Goal: Task Accomplishment & Management: Use online tool/utility

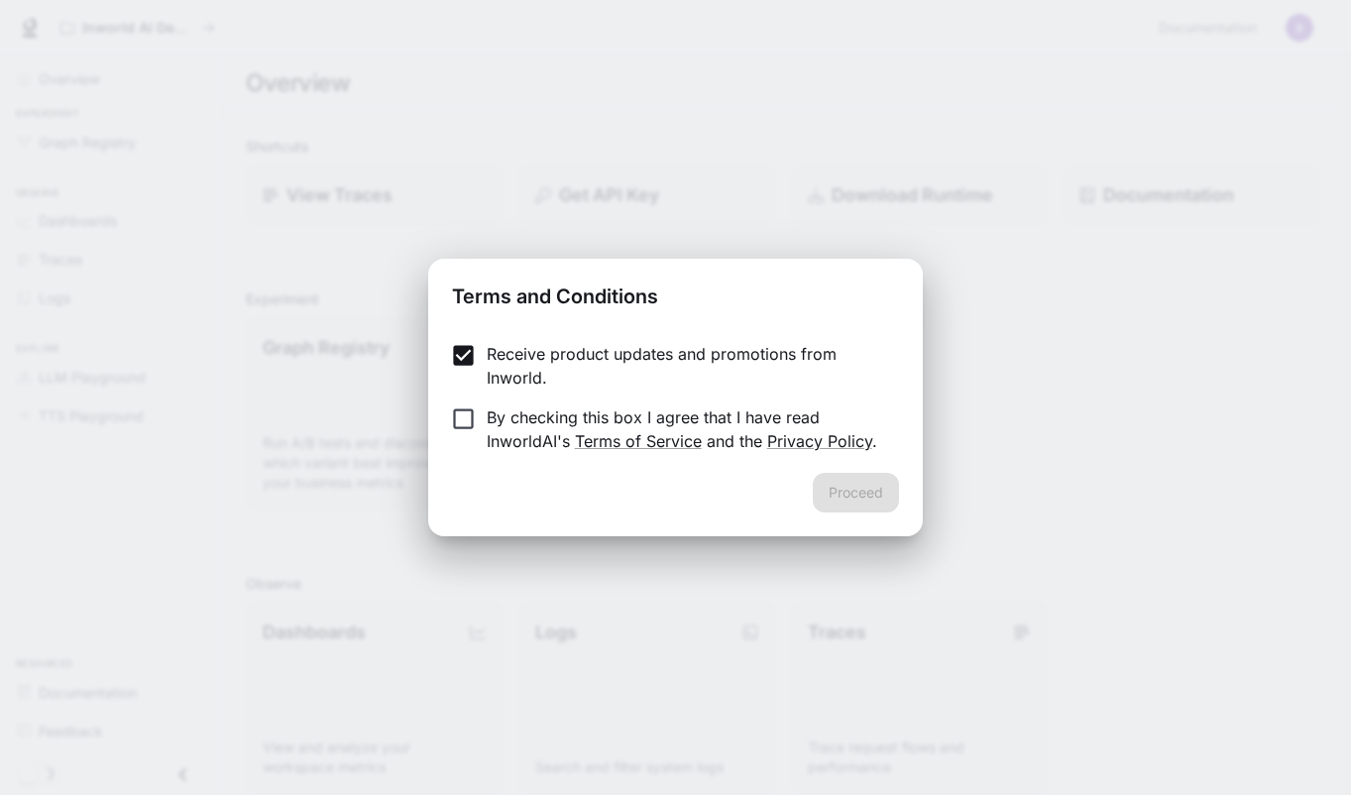
click at [461, 398] on form "Receive product updates and promotions from Inworld. By checking this box I agr…" at bounding box center [675, 397] width 446 height 111
click at [892, 488] on button "Proceed" at bounding box center [856, 493] width 86 height 40
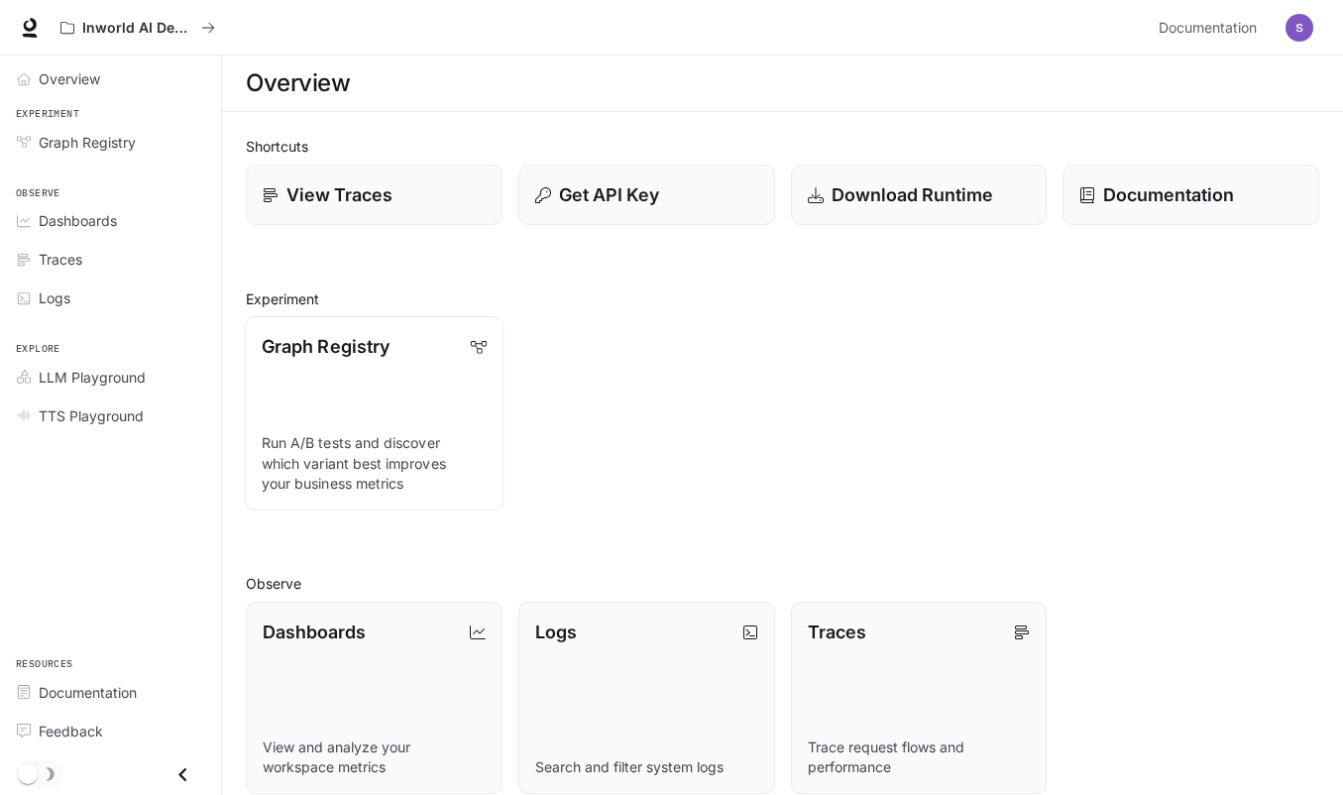
click at [306, 375] on link "Graph Registry Run A/B tests and discover which variant best improves your busi…" at bounding box center [374, 413] width 259 height 194
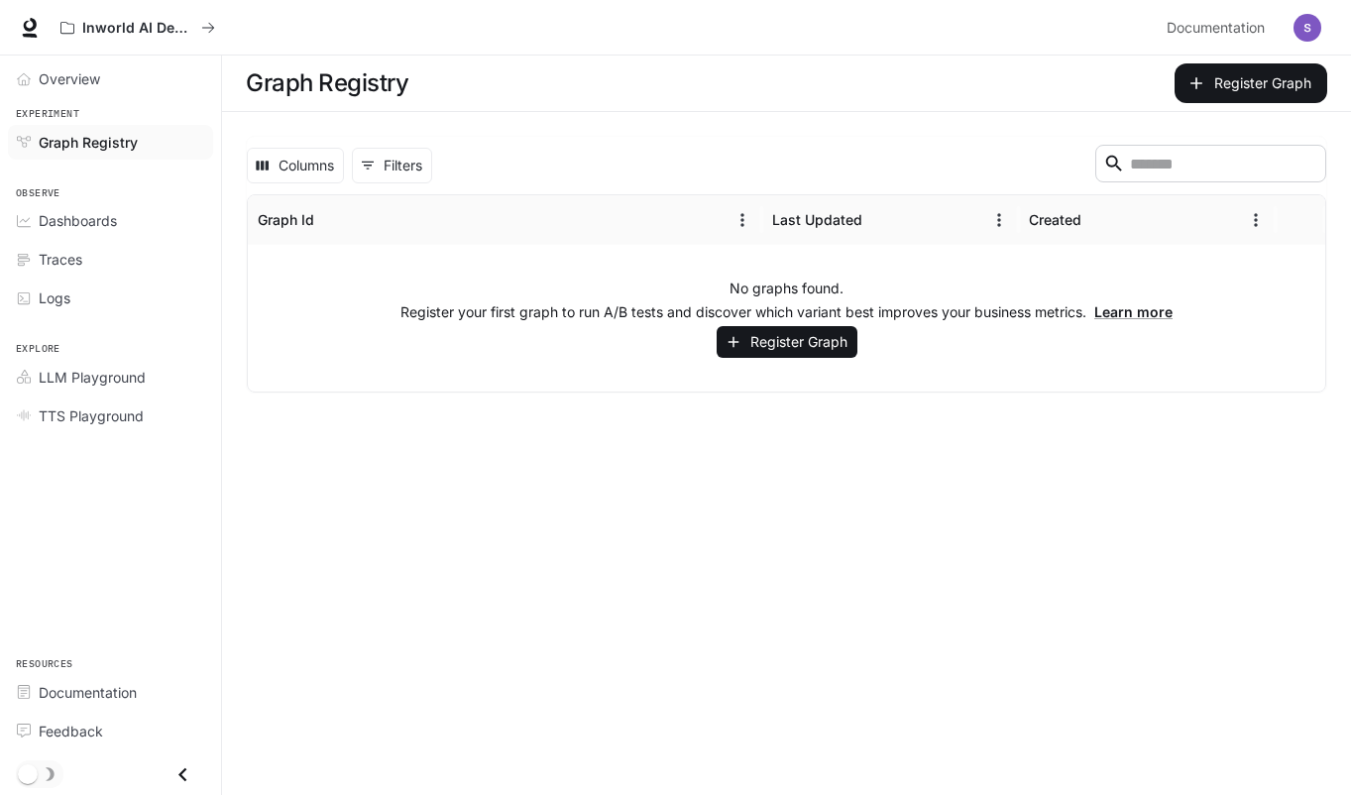
click at [105, 149] on span "Graph Registry" at bounding box center [88, 142] width 99 height 21
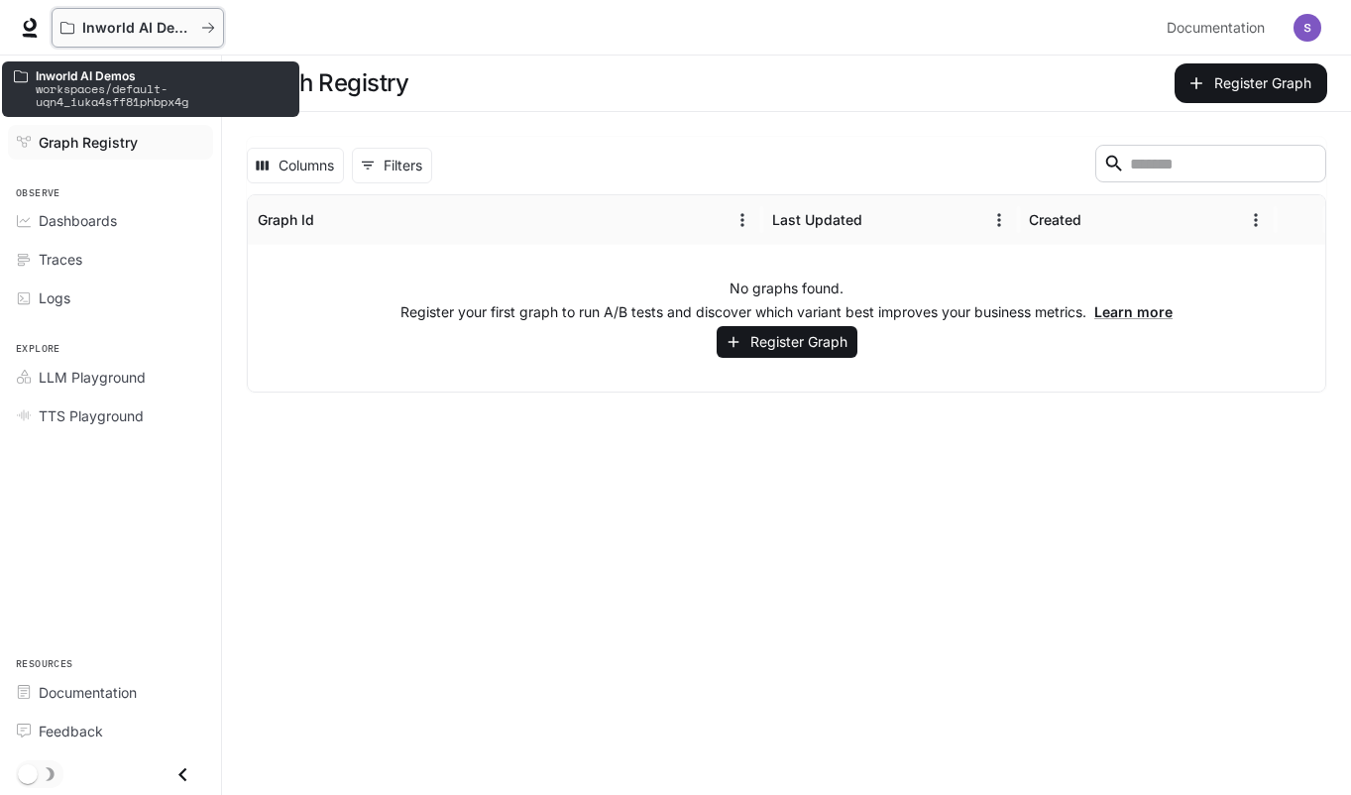
click at [67, 41] on button "Inworld AI Demos" at bounding box center [138, 28] width 172 height 40
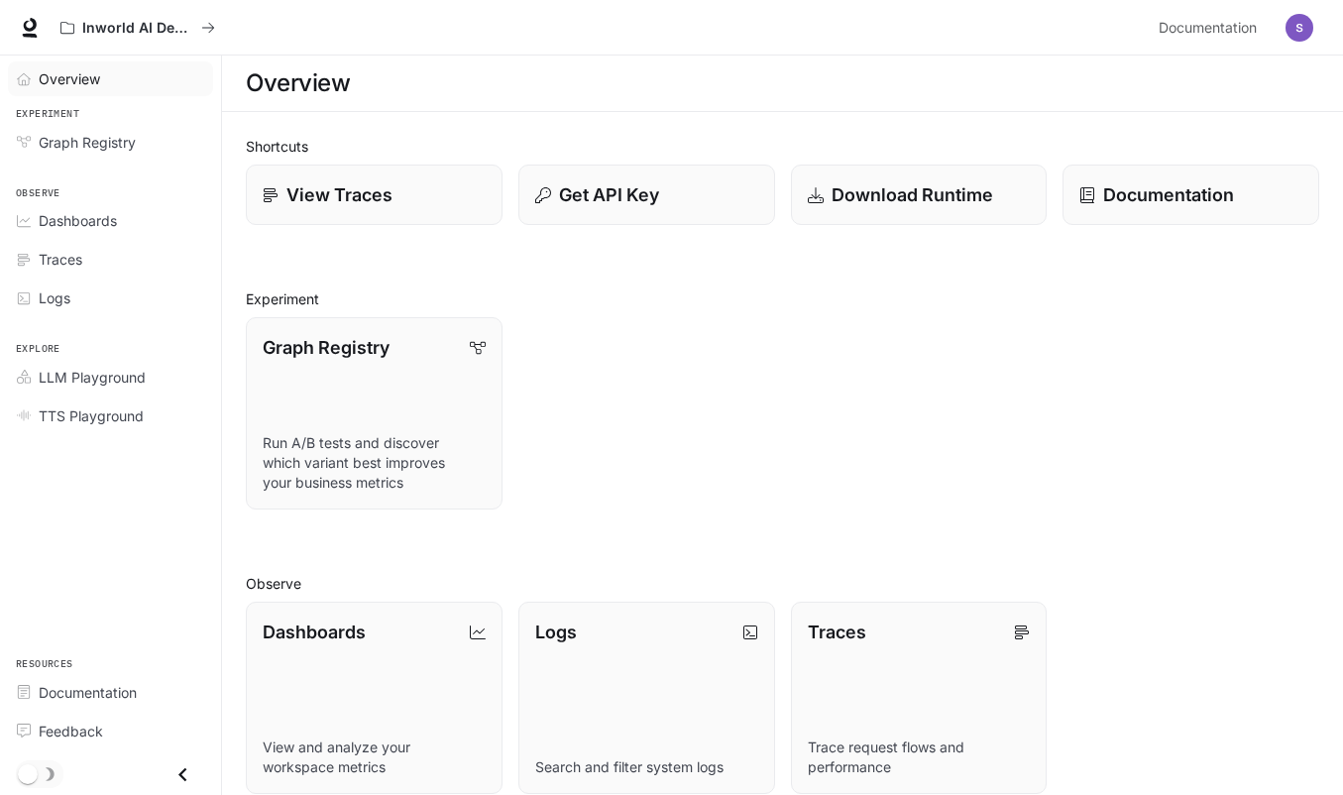
click at [113, 83] on div "Overview" at bounding box center [121, 78] width 165 height 21
click at [349, 204] on p "View Traces" at bounding box center [338, 194] width 107 height 27
click at [85, 26] on p "Inworld AI Demos" at bounding box center [137, 28] width 111 height 17
click at [650, 207] on p "Get API Key" at bounding box center [608, 194] width 101 height 27
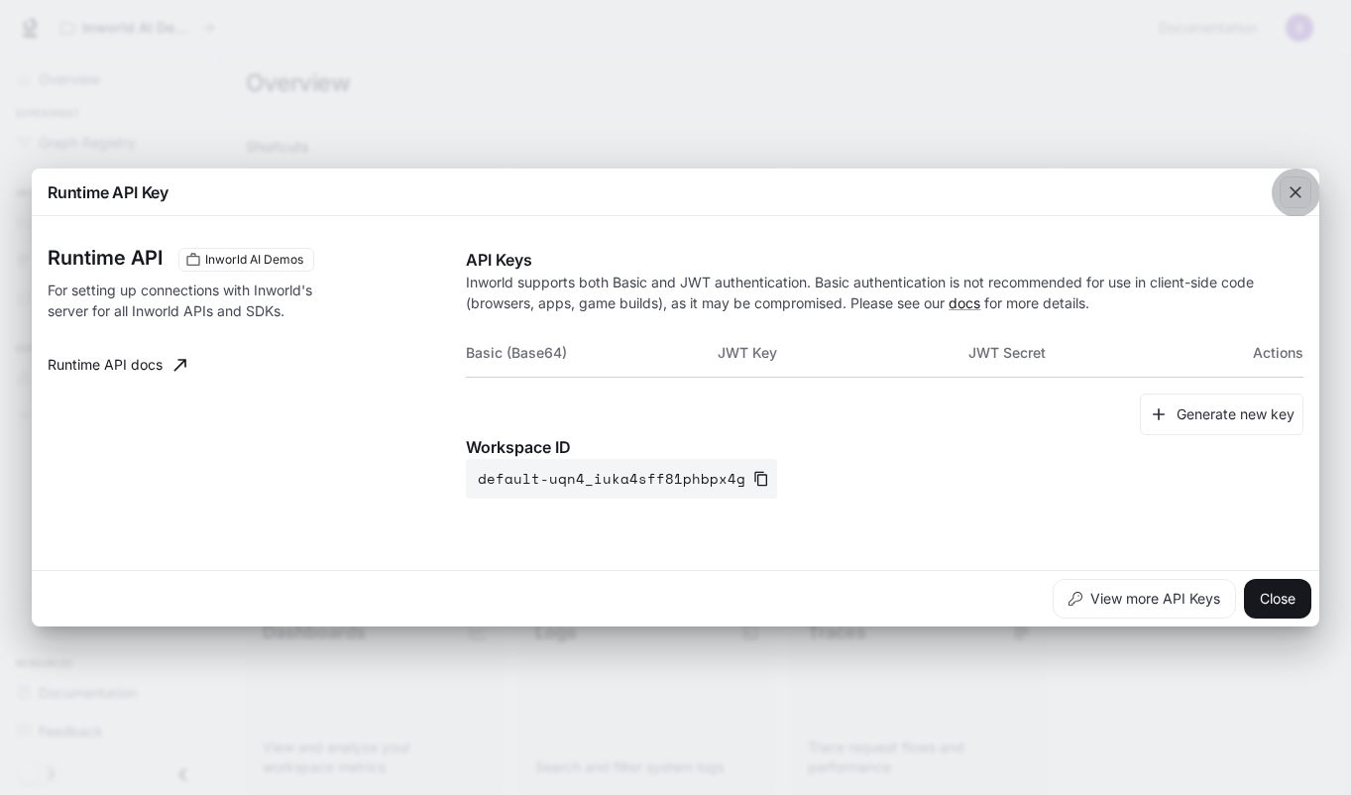
click at [1292, 196] on icon "button" at bounding box center [1295, 192] width 12 height 12
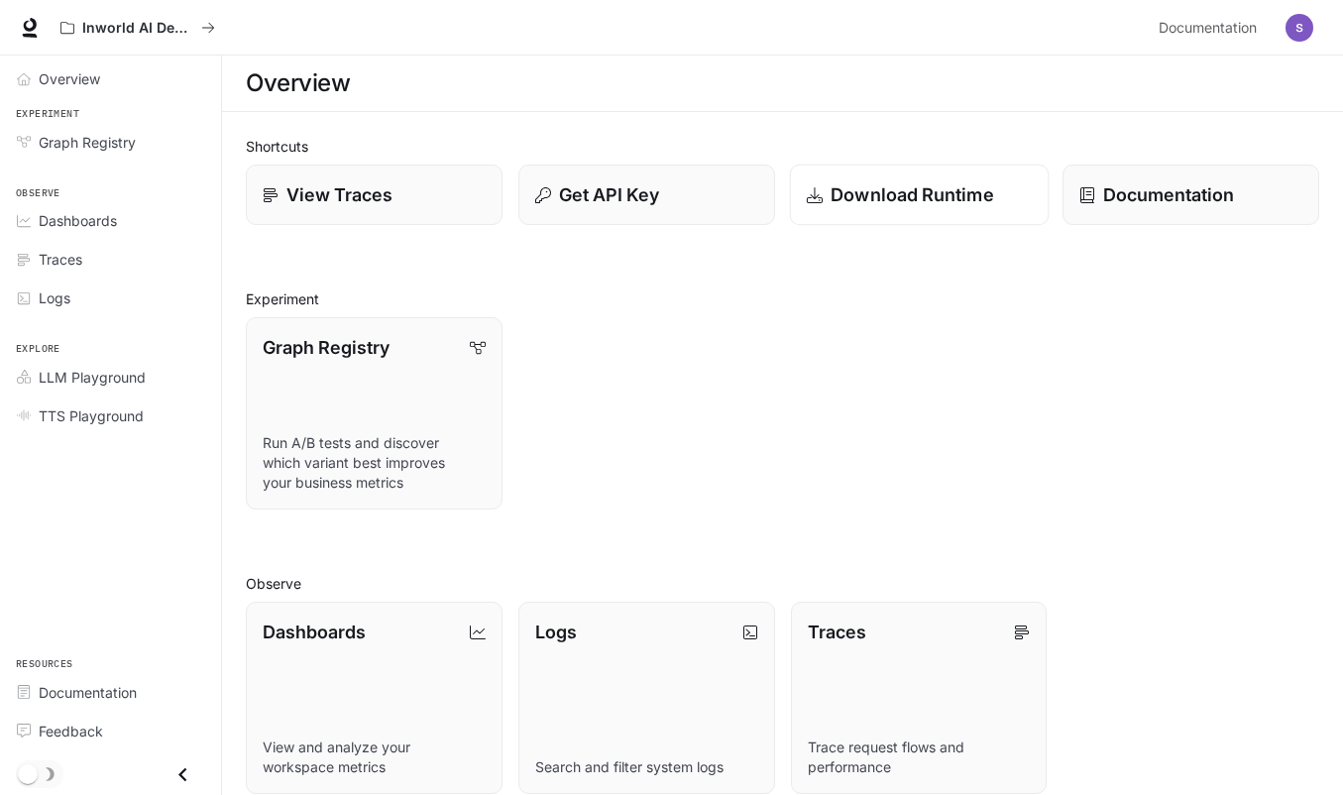
click at [981, 188] on p "Download Runtime" at bounding box center [912, 194] width 164 height 27
